Goal: Task Accomplishment & Management: Manage account settings

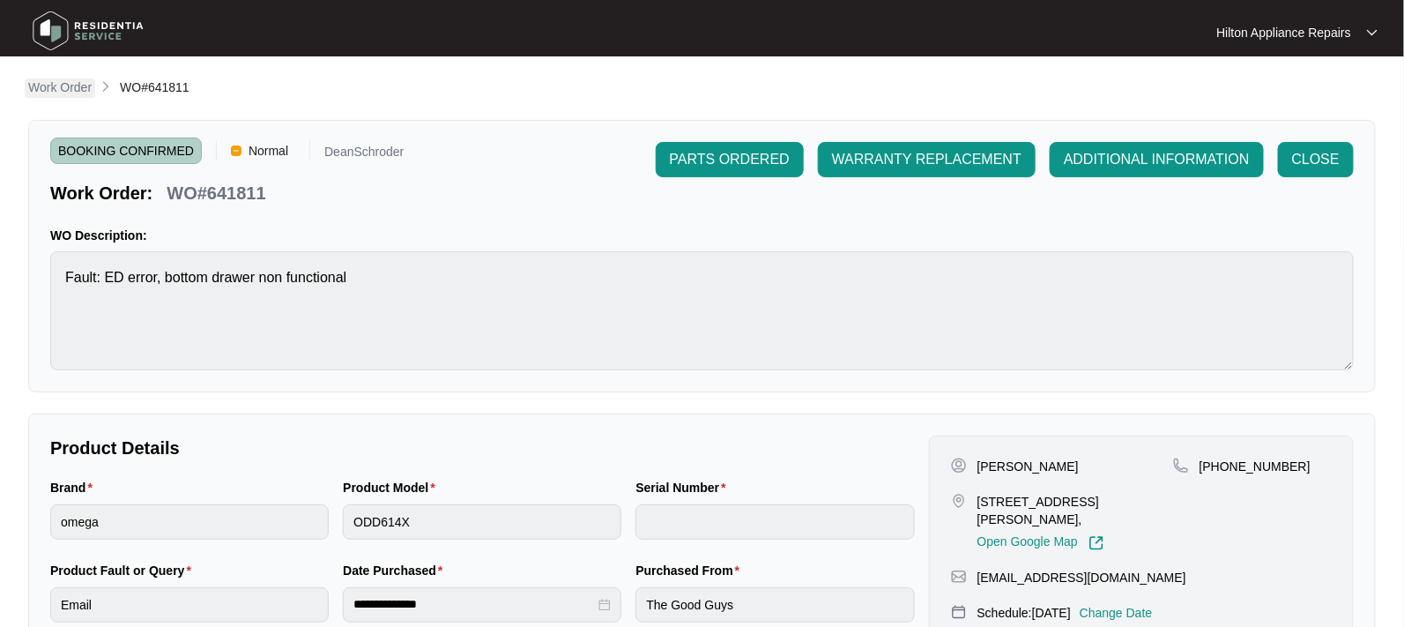
click at [63, 86] on p "Work Order" at bounding box center [59, 87] width 63 height 18
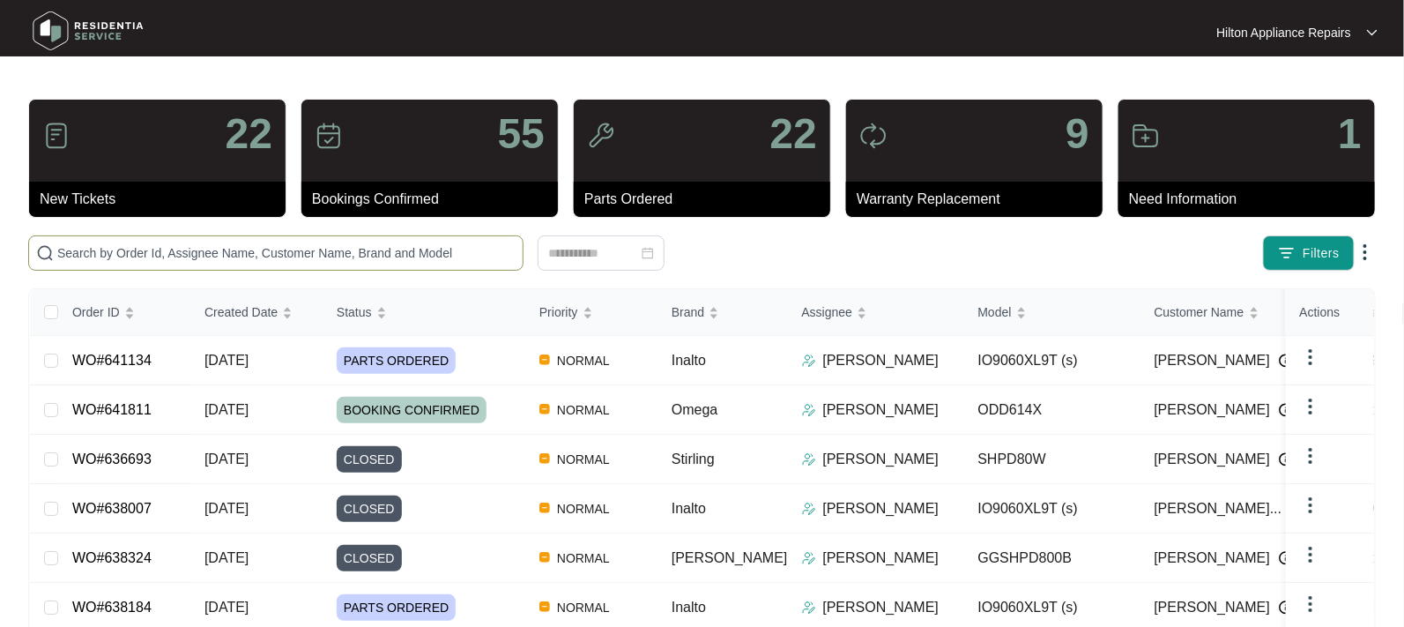
click at [85, 256] on input "text" at bounding box center [286, 252] width 458 height 19
paste input "WO#630608"
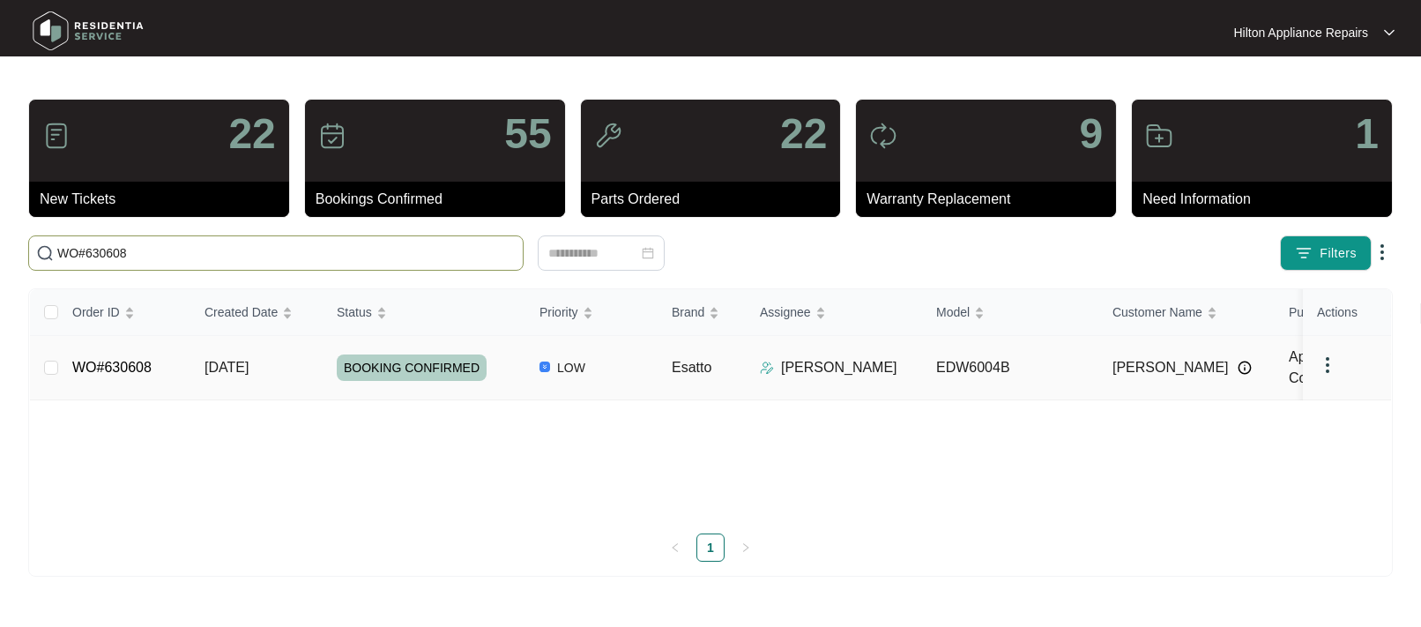
type input "WO#630608"
click at [216, 367] on span "[DATE]" at bounding box center [226, 367] width 44 height 15
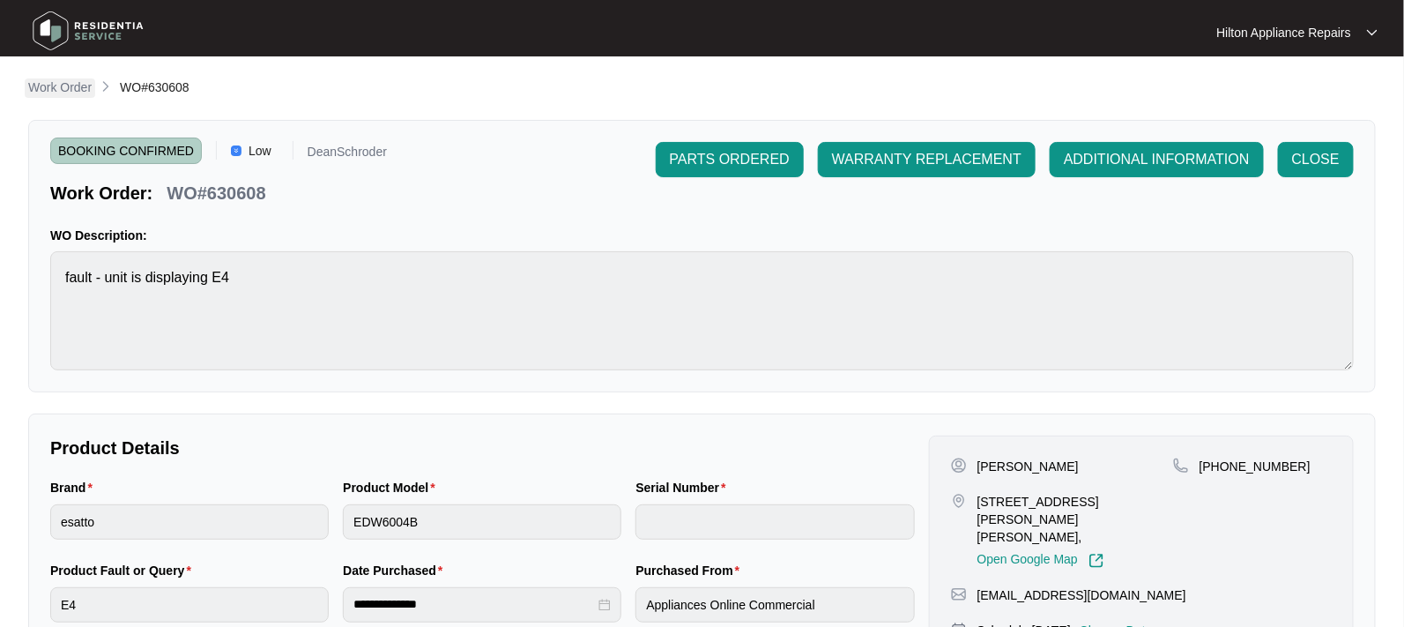
click at [66, 80] on p "Work Order" at bounding box center [59, 87] width 63 height 18
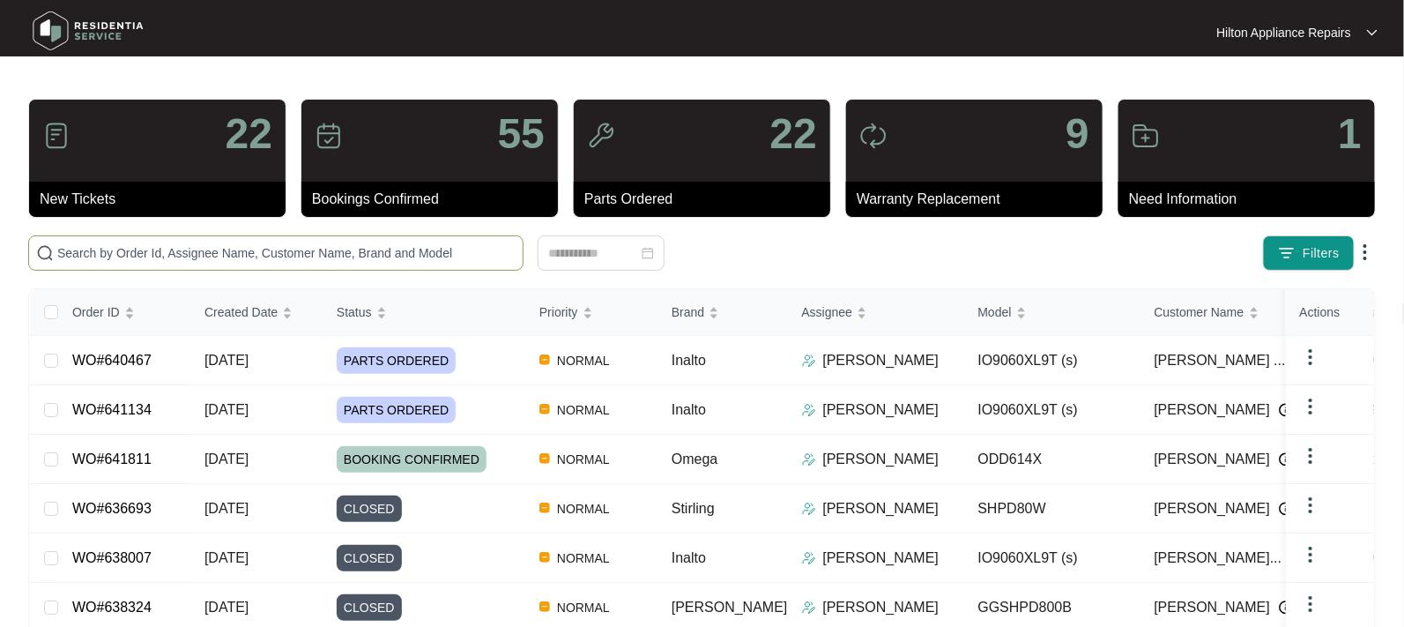
click at [100, 261] on input "text" at bounding box center [286, 252] width 458 height 19
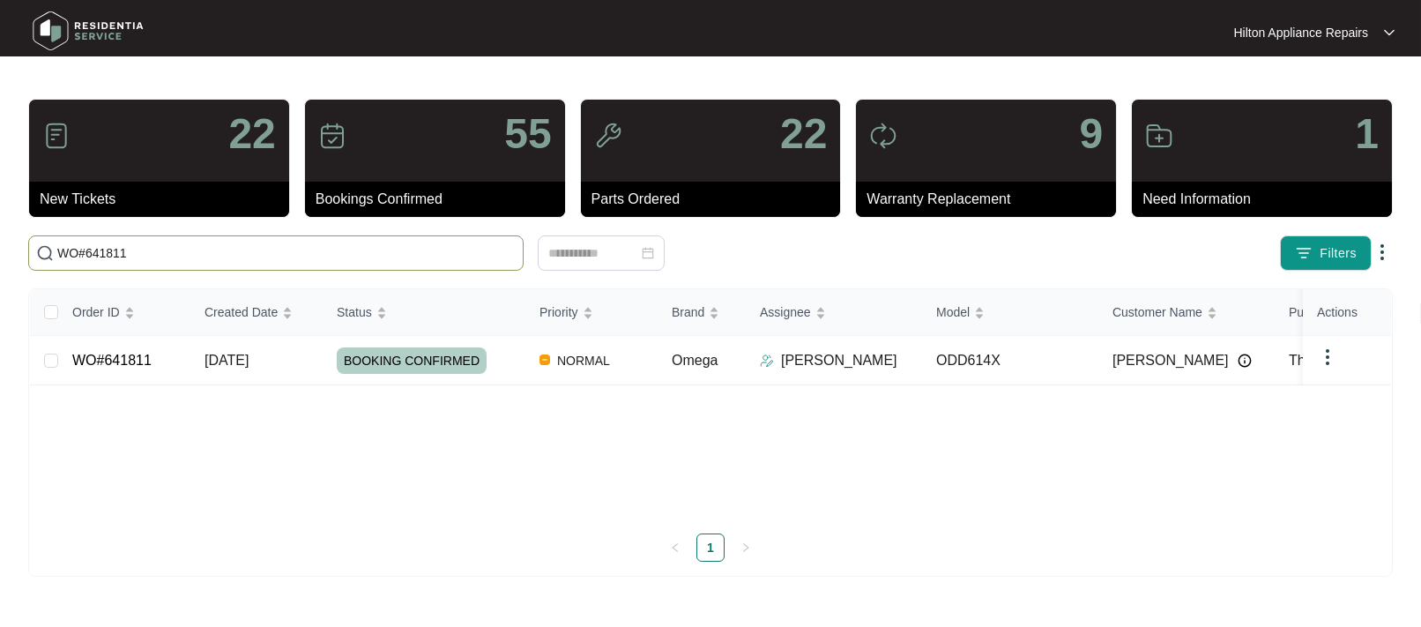
drag, startPoint x: 65, startPoint y: 259, endPoint x: 41, endPoint y: 257, distance: 24.7
click at [41, 257] on span "WO#641811" at bounding box center [275, 252] width 495 height 35
type input "WO#641811"
click at [248, 359] on div "Order ID Created Date Status Priority Brand Assignee Model Customer Name Purcha…" at bounding box center [710, 425] width 1361 height 272
click at [233, 358] on span "[DATE]" at bounding box center [226, 359] width 44 height 15
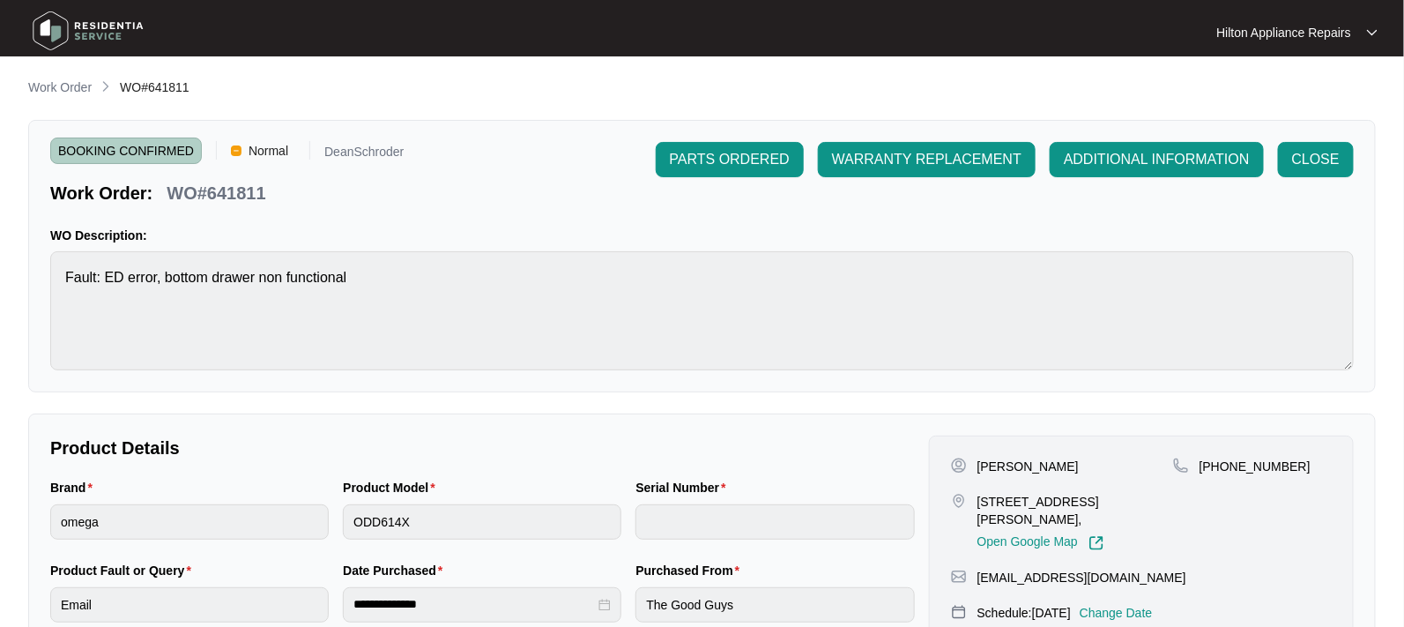
click at [52, 86] on p "Work Order" at bounding box center [59, 87] width 63 height 18
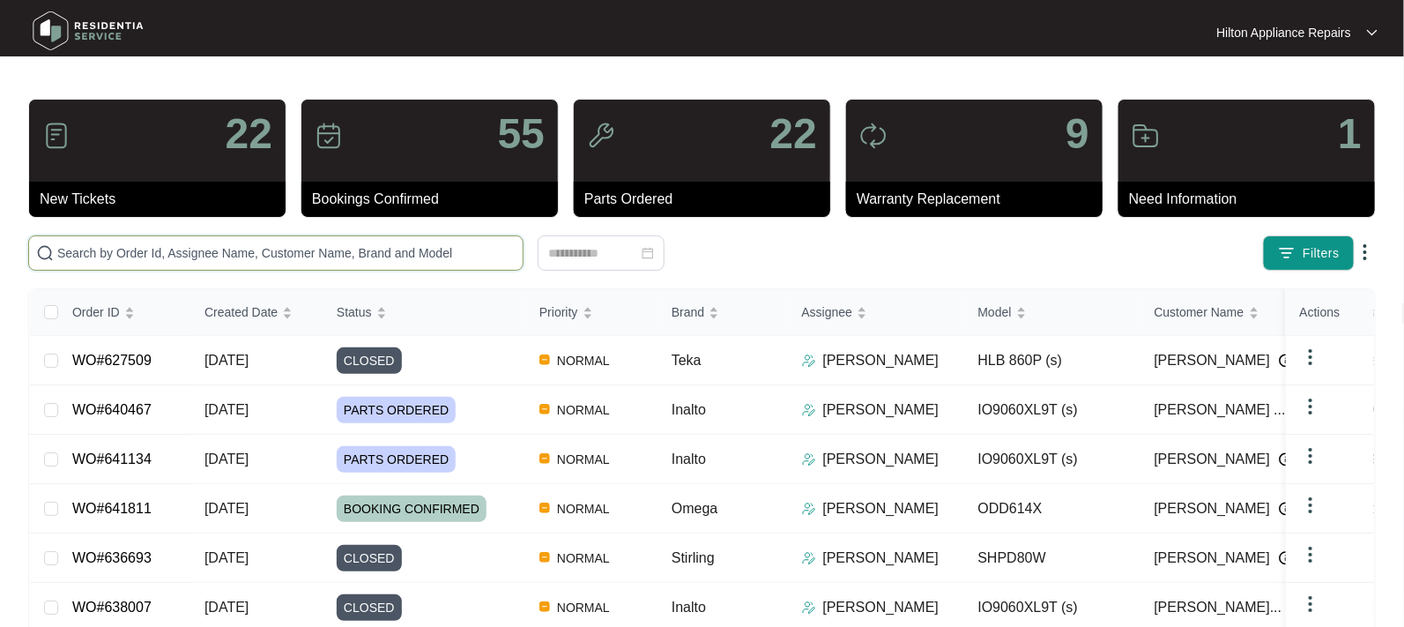
click at [92, 256] on input "text" at bounding box center [286, 252] width 458 height 19
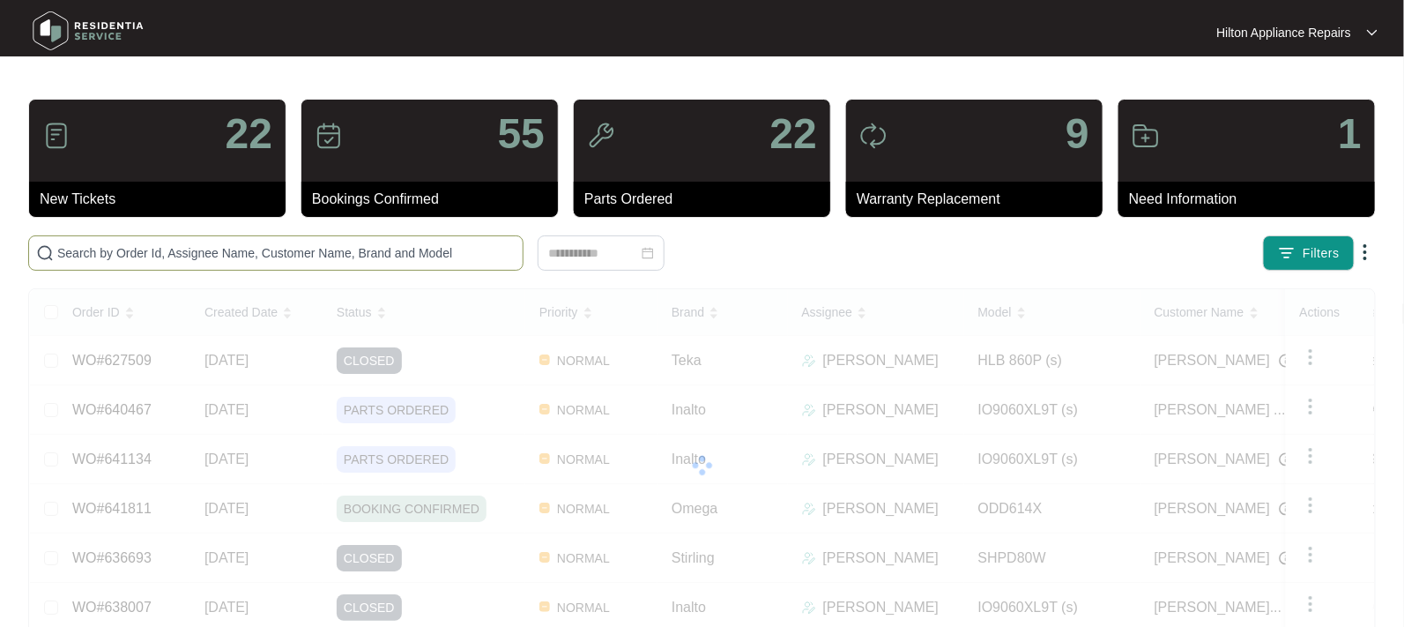
paste input "WO#639177"
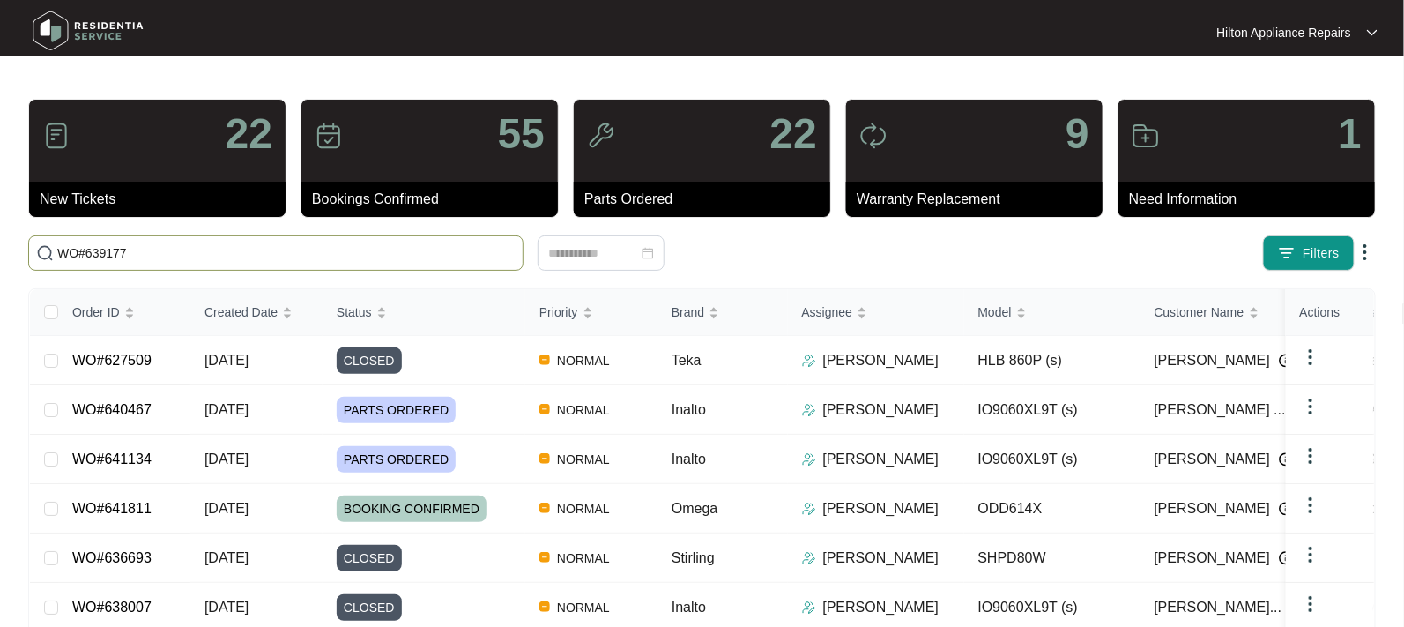
click at [82, 248] on input "WO#639177" at bounding box center [286, 252] width 458 height 19
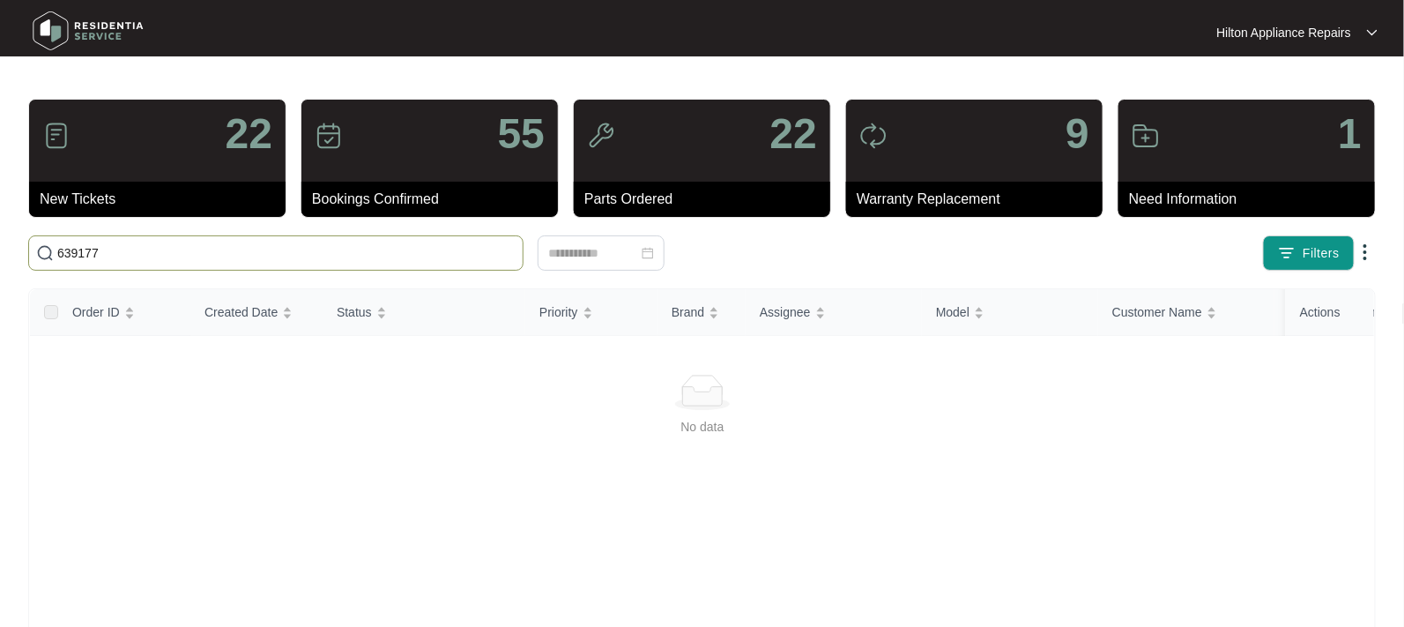
click at [108, 251] on input "639177" at bounding box center [286, 252] width 458 height 19
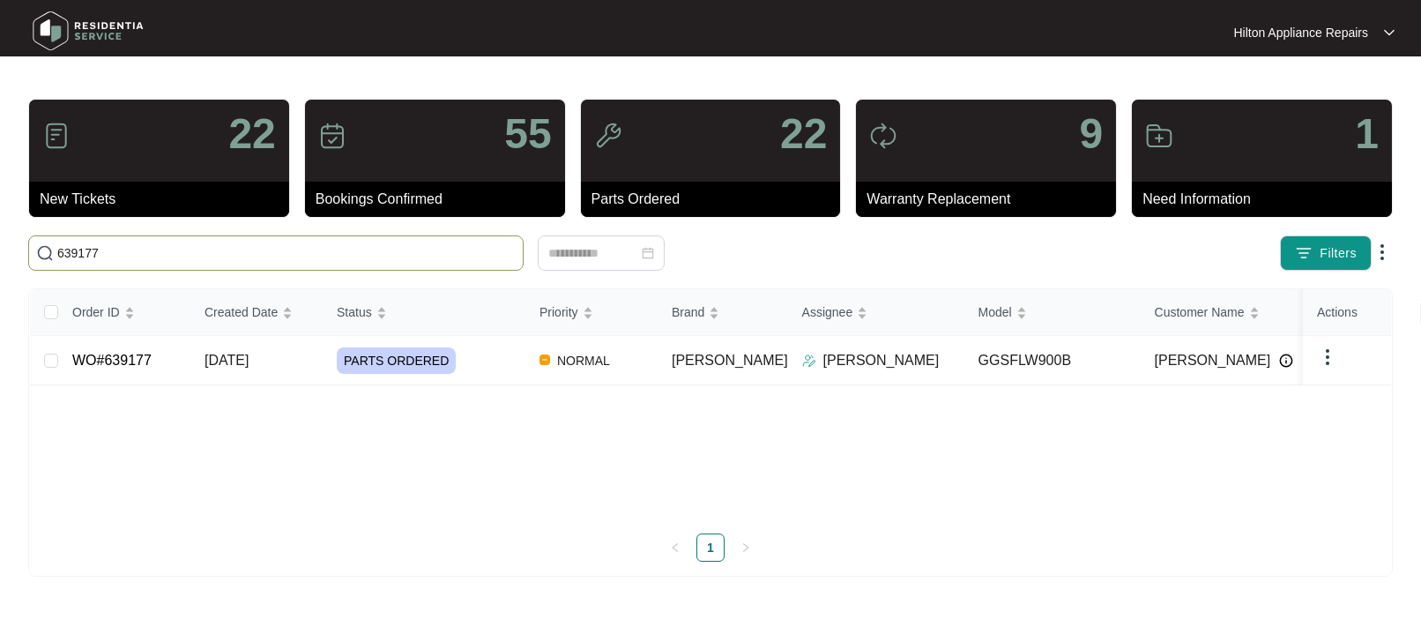
type input "639177"
click at [234, 355] on span "[DATE]" at bounding box center [226, 359] width 44 height 15
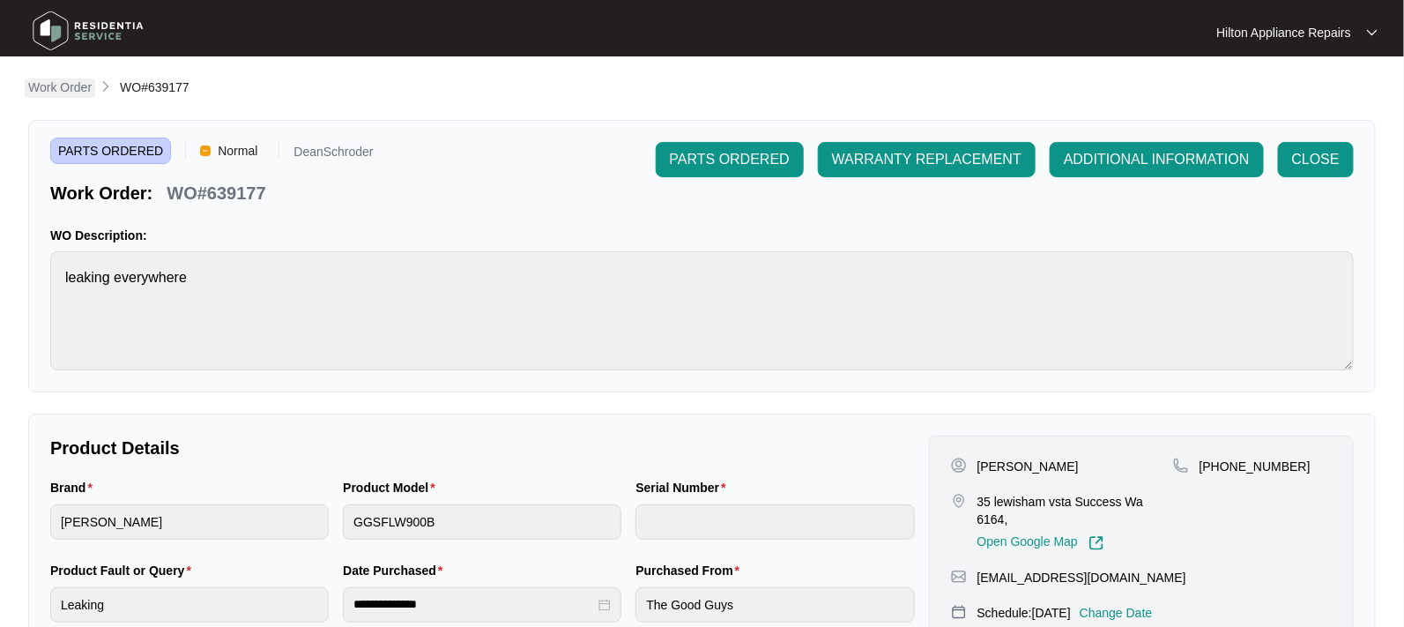
click at [68, 82] on p "Work Order" at bounding box center [59, 87] width 63 height 18
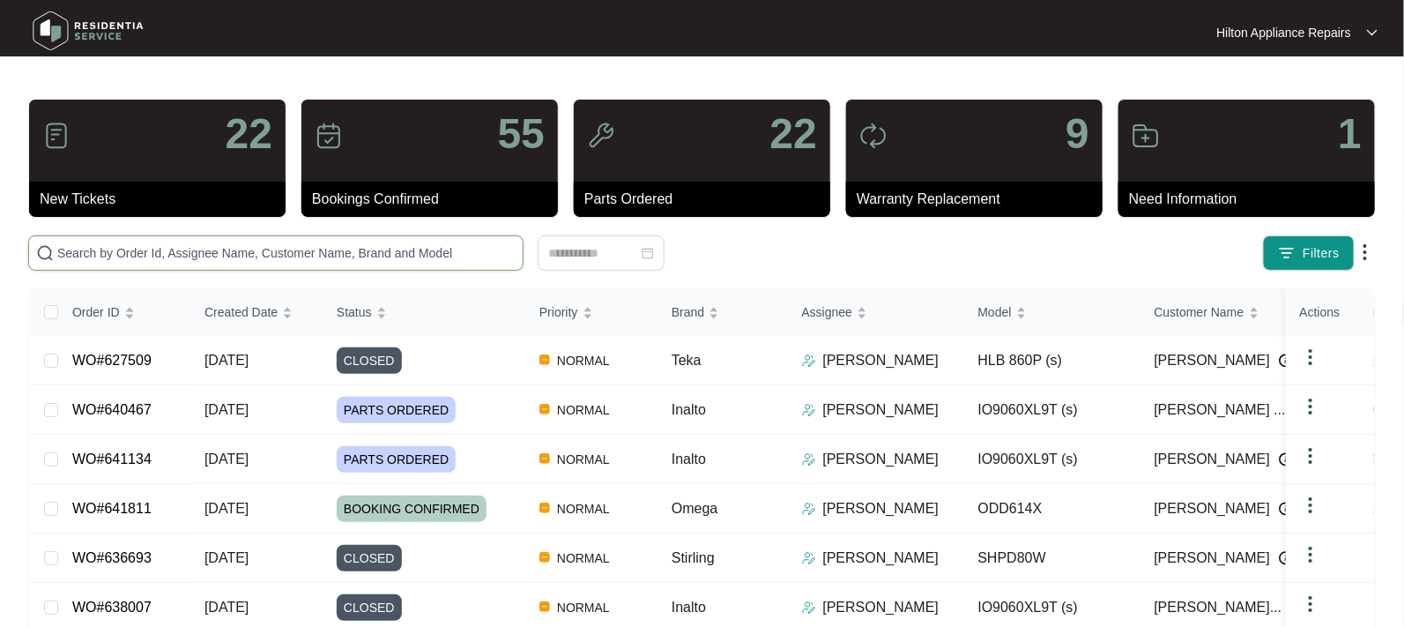
click at [134, 250] on input "text" at bounding box center [286, 252] width 458 height 19
paste input "WO#639177"
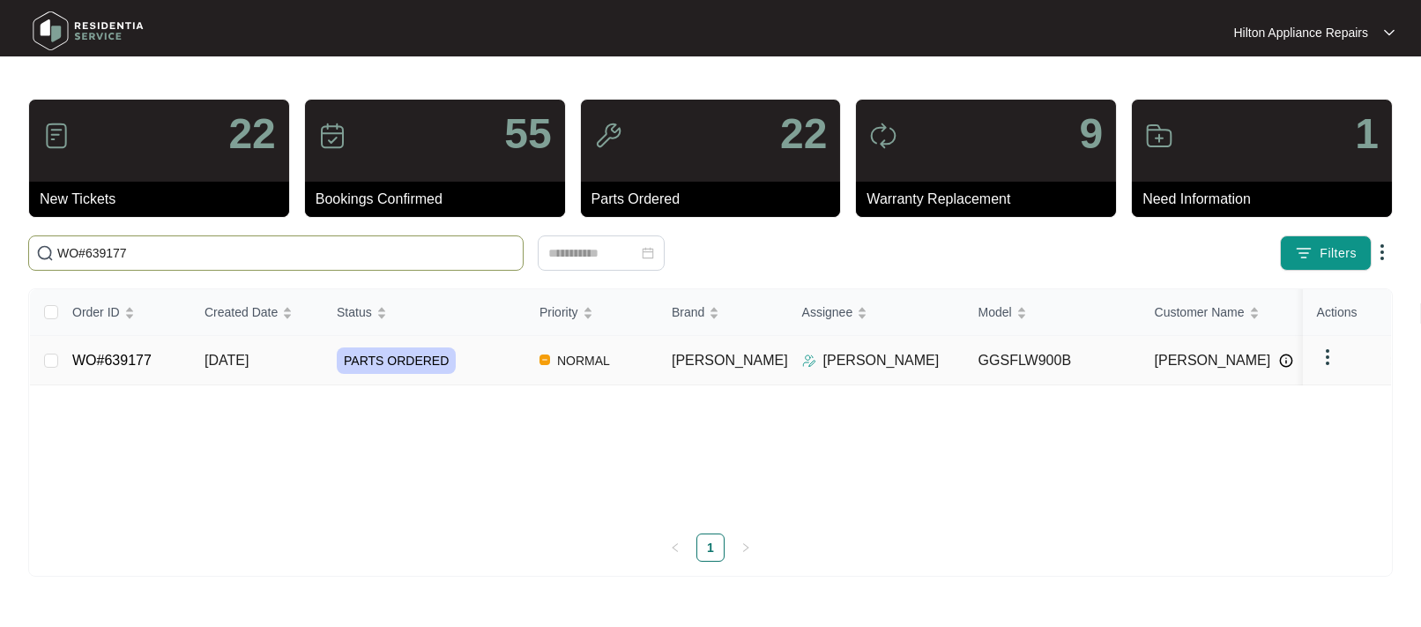
type input "WO#639177"
click at [216, 359] on span "[DATE]" at bounding box center [226, 359] width 44 height 15
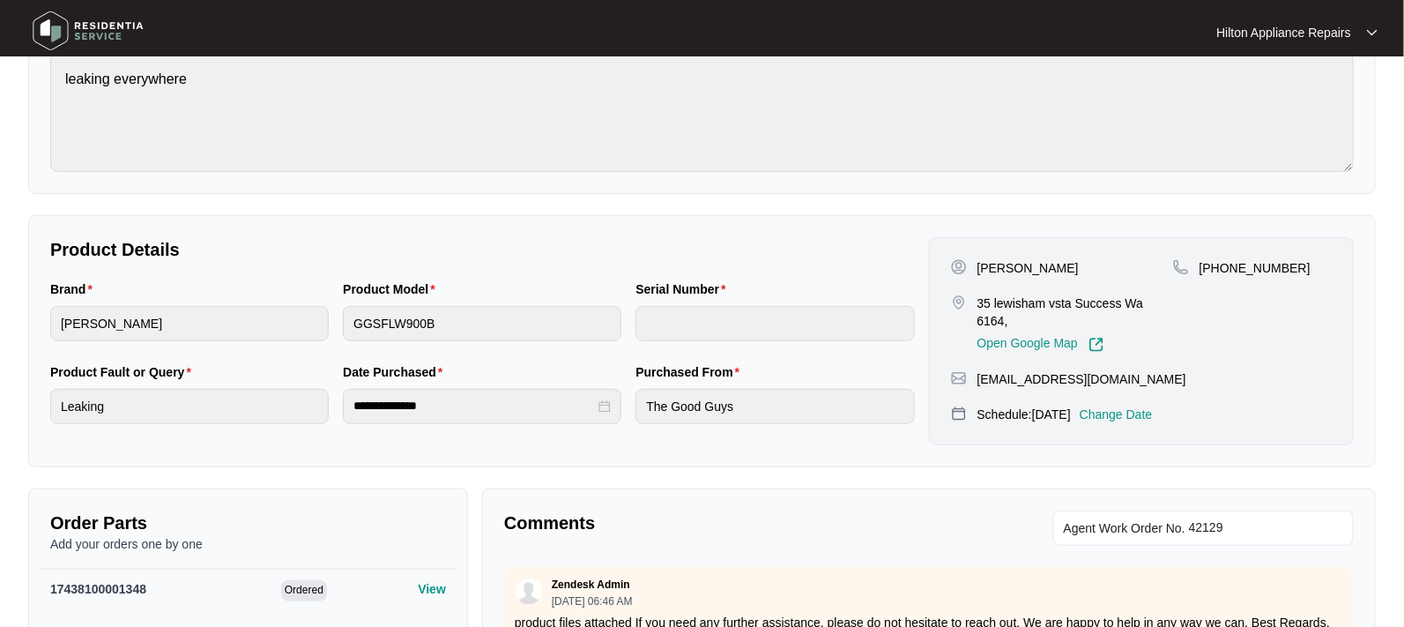
scroll to position [220, 0]
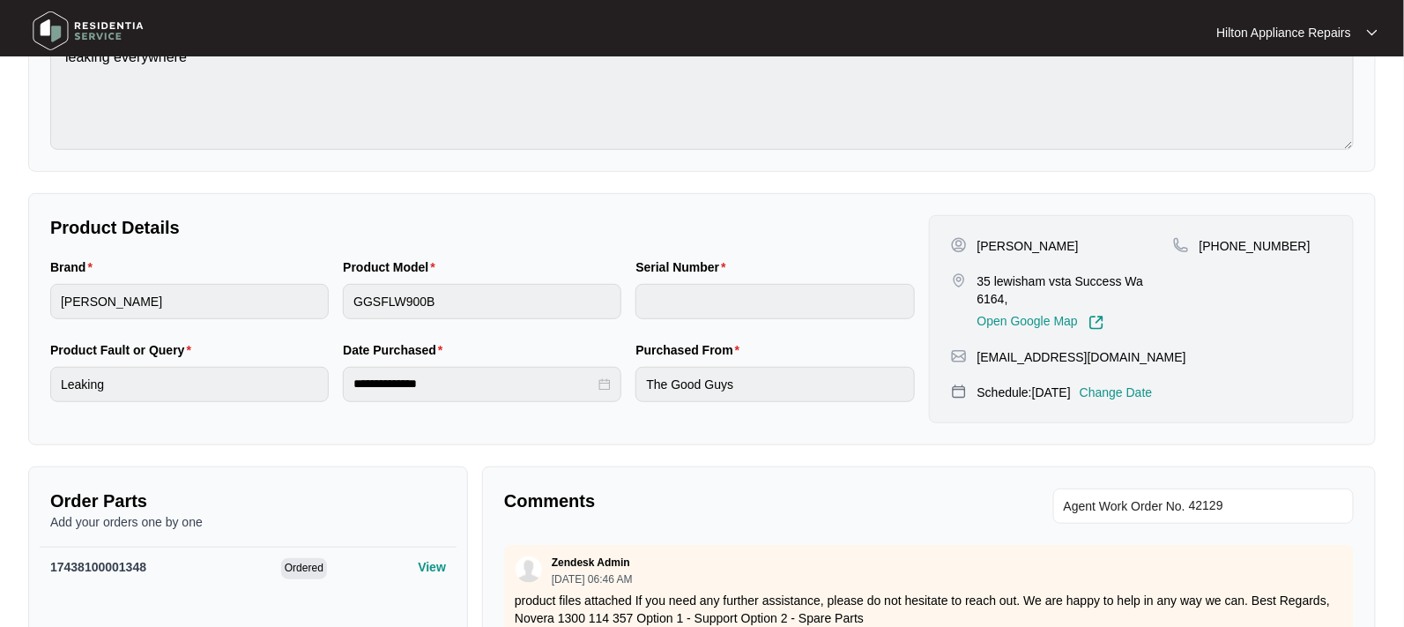
click at [1140, 391] on p "Change Date" at bounding box center [1116, 392] width 73 height 18
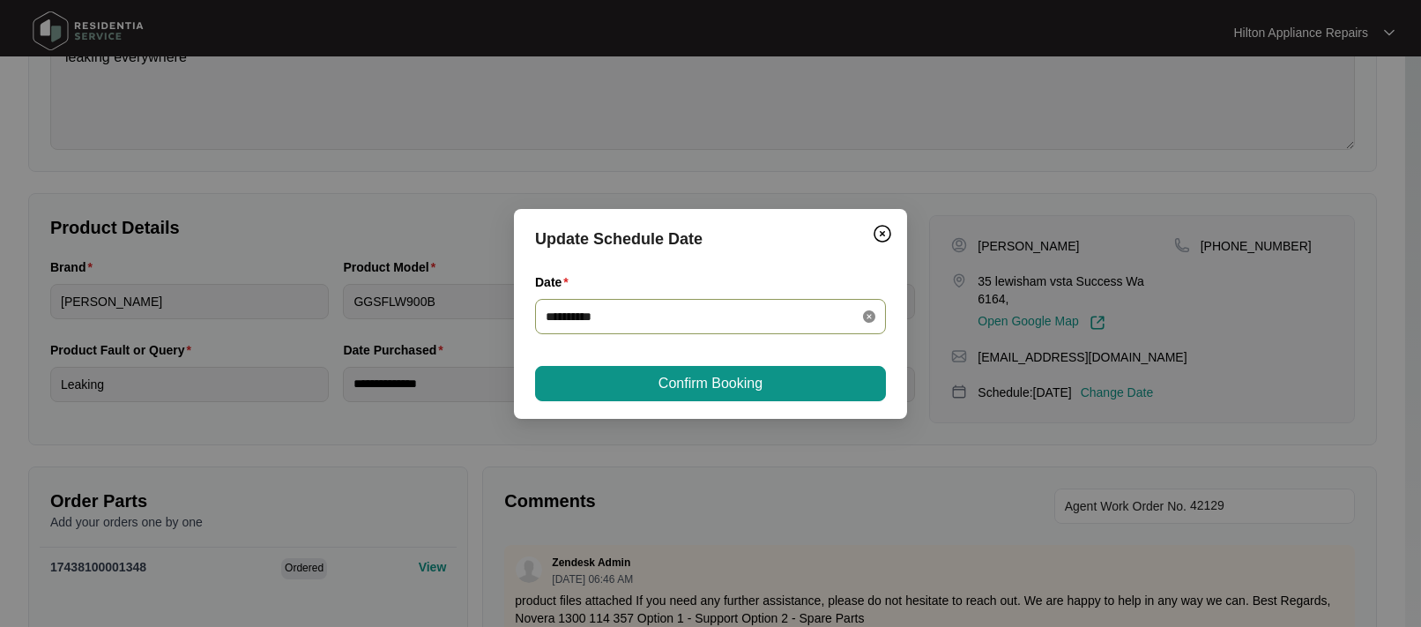
click at [865, 315] on icon "close-circle" at bounding box center [869, 316] width 12 height 12
click at [865, 315] on div at bounding box center [710, 316] width 330 height 19
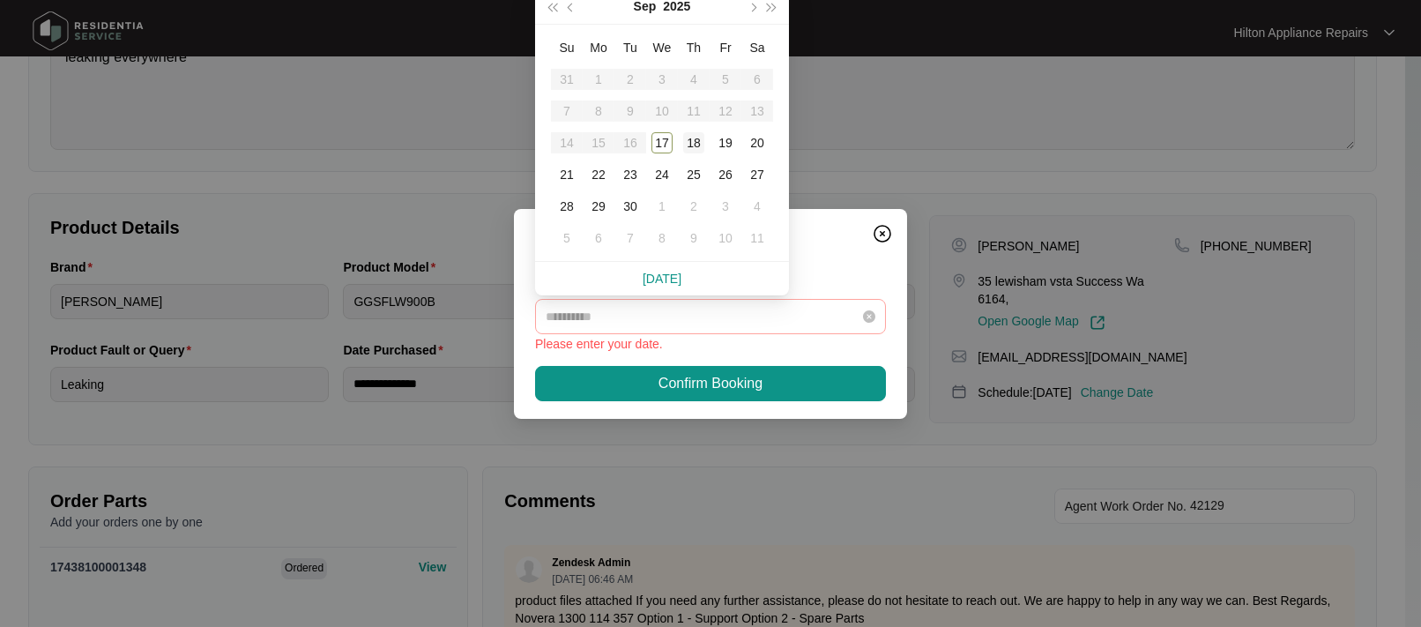
click at [692, 141] on div "18" at bounding box center [693, 142] width 21 height 21
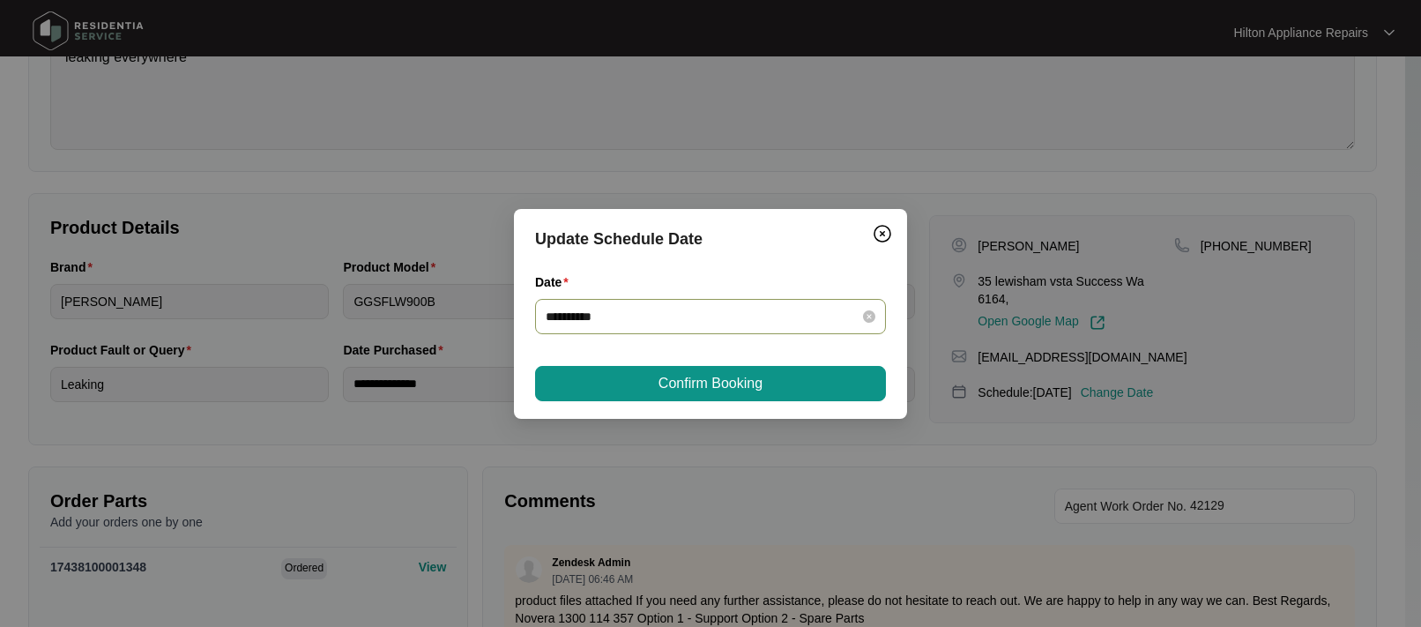
type input "**********"
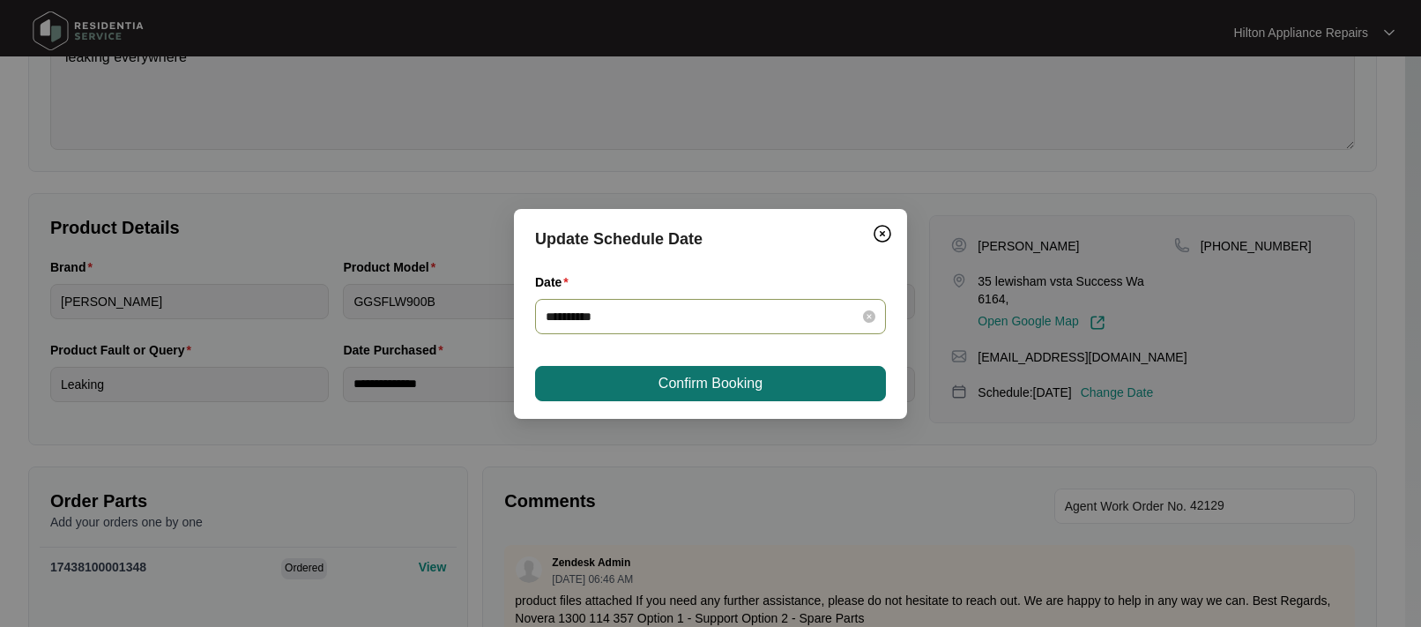
click at [671, 380] on span "Confirm Booking" at bounding box center [710, 383] width 104 height 21
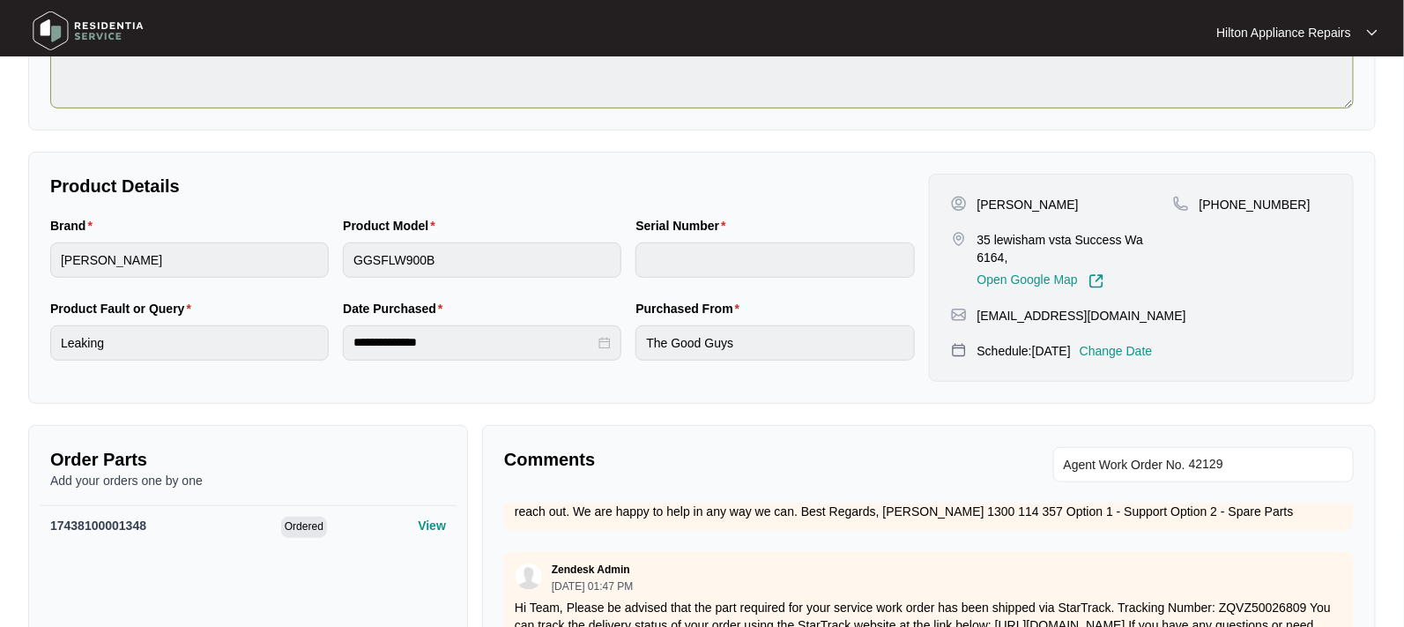
scroll to position [0, 0]
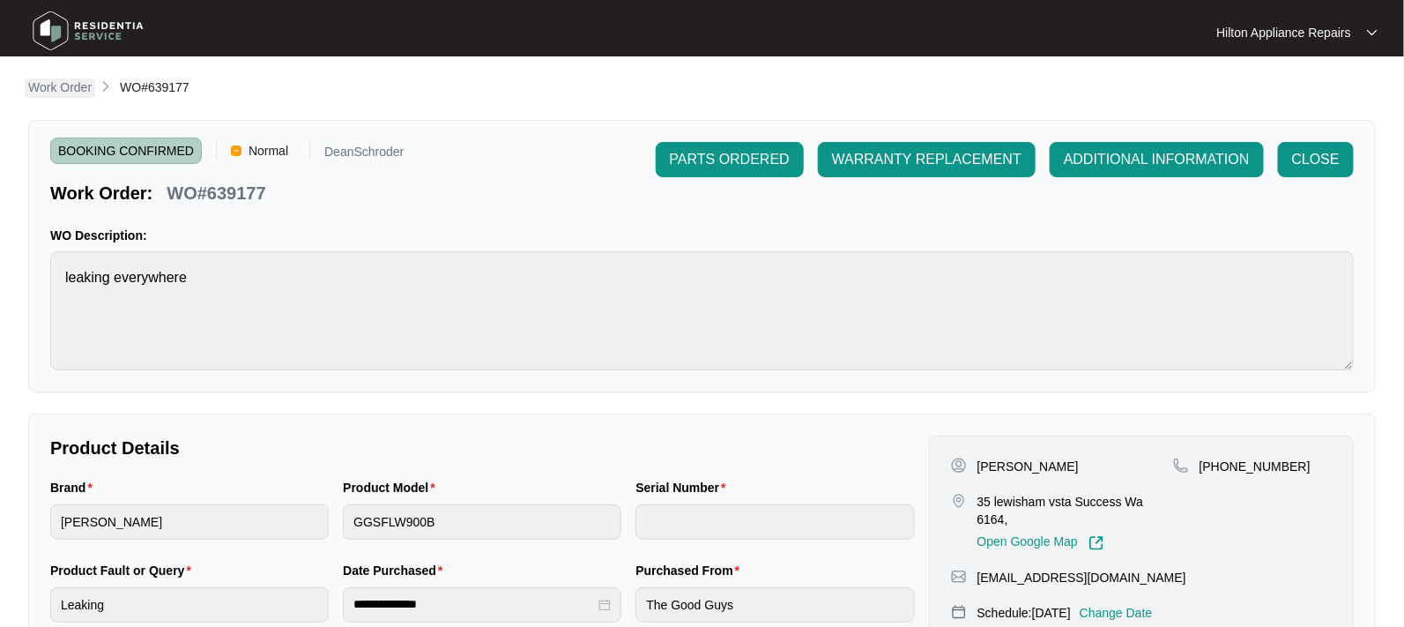
click at [51, 85] on p "Work Order" at bounding box center [59, 87] width 63 height 18
